Goal: Task Accomplishment & Management: Use online tool/utility

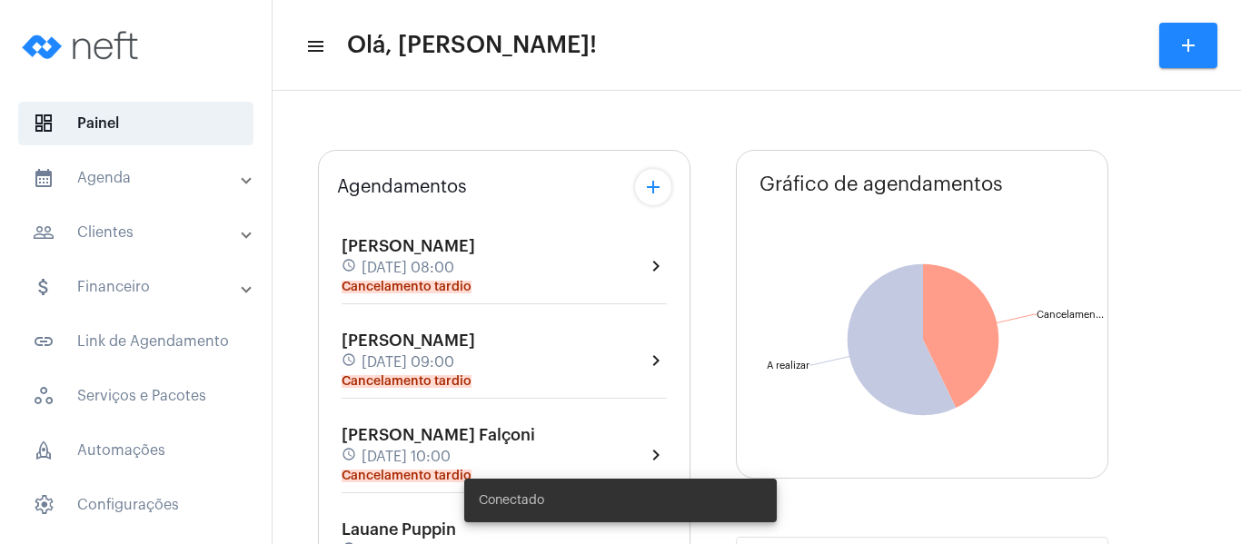
type input "[URL][DOMAIN_NAME]"
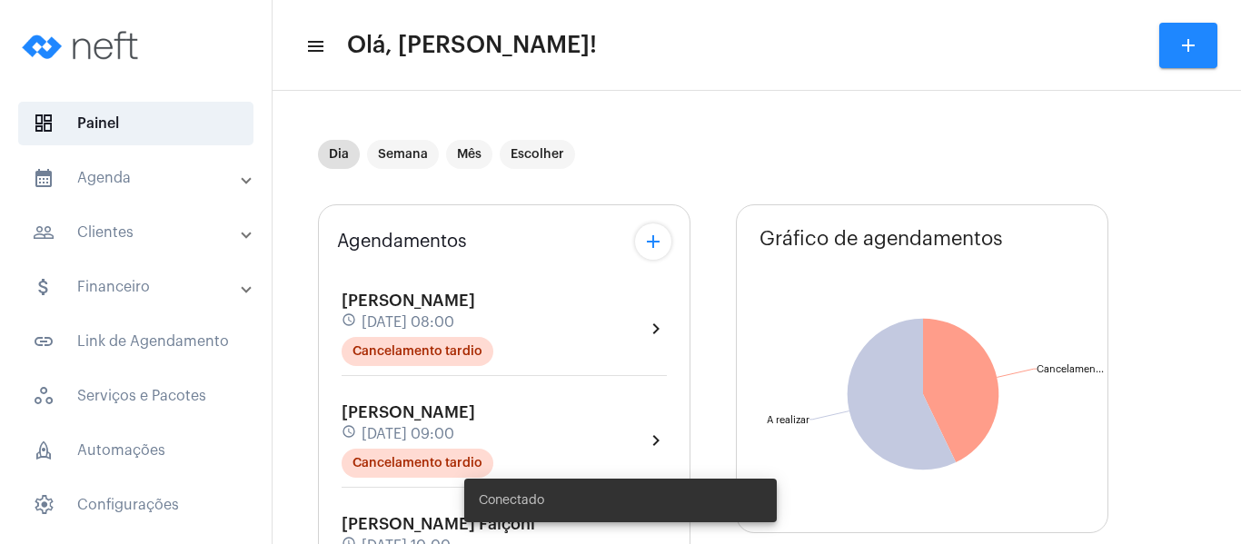
click at [115, 178] on mat-panel-title "calendar_month_outlined Agenda" at bounding box center [138, 178] width 210 height 22
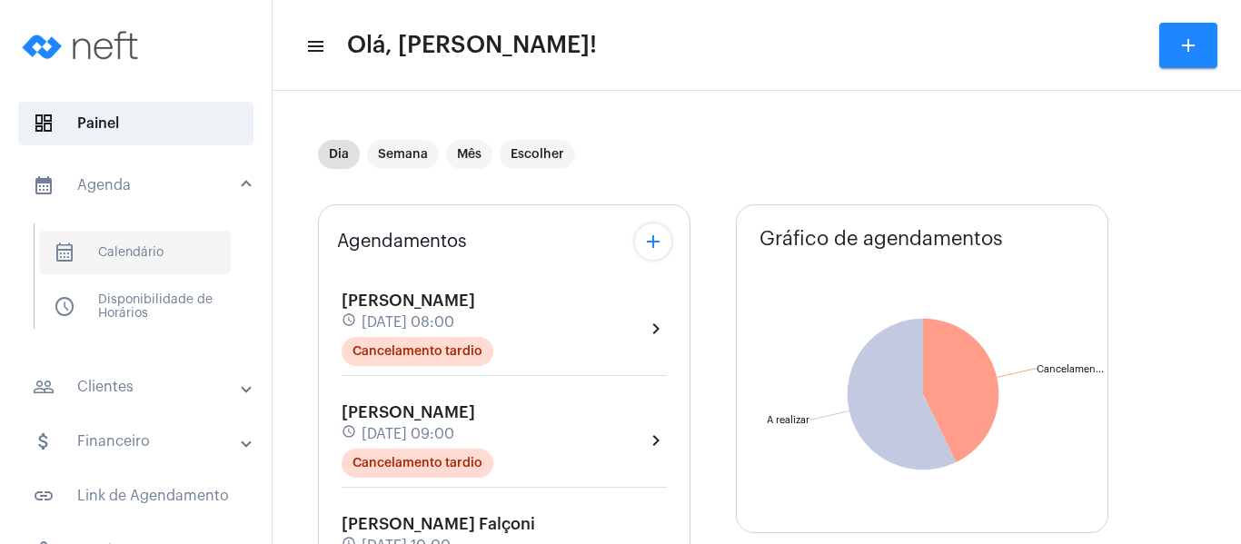
click at [125, 242] on span "calendar_month_outlined Calendário" at bounding box center [135, 253] width 192 height 44
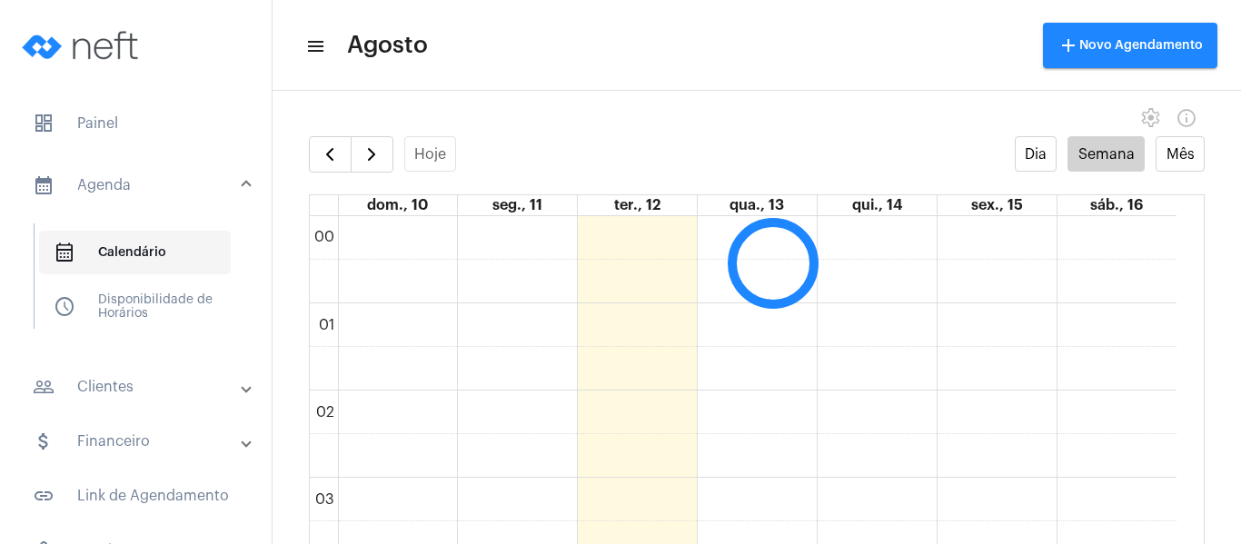
scroll to position [524, 0]
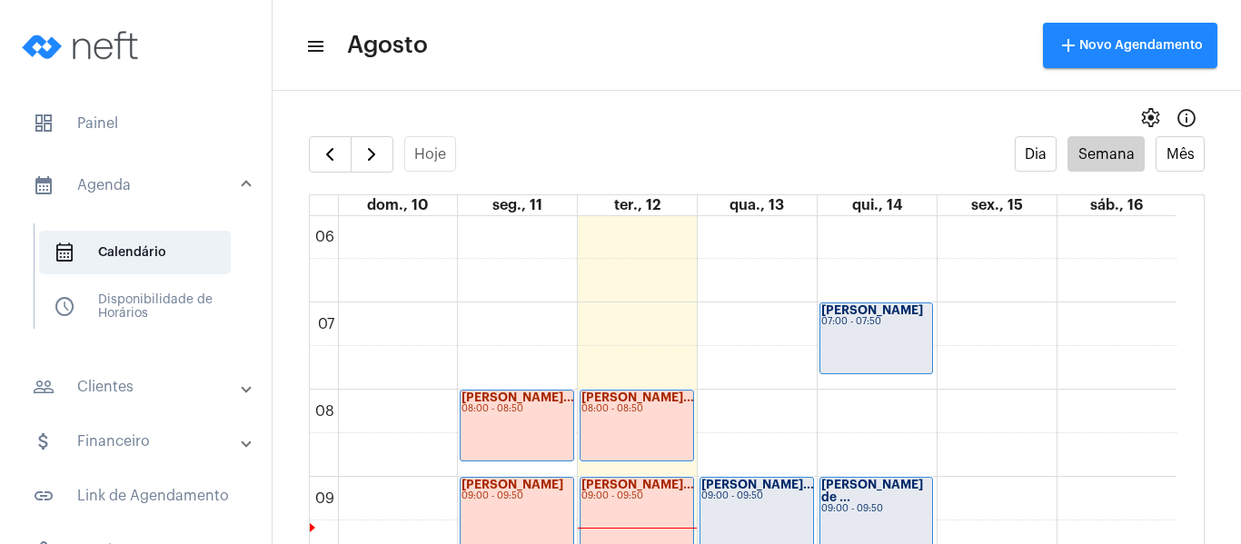
click at [530, 144] on div "Hoje Dia Semana Mês" at bounding box center [757, 154] width 896 height 36
